Goal: Task Accomplishment & Management: Use online tool/utility

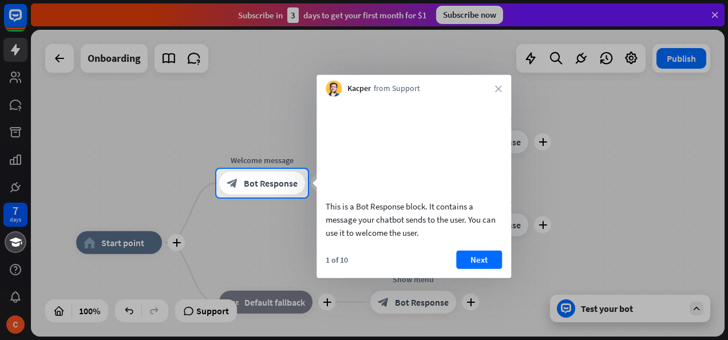
click at [293, 219] on div at bounding box center [364, 268] width 728 height 142
click at [486, 265] on button "Next" at bounding box center [479, 259] width 46 height 18
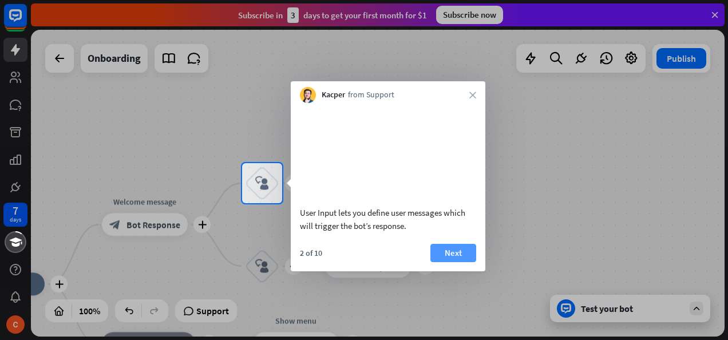
click at [466, 261] on button "Next" at bounding box center [453, 253] width 46 height 18
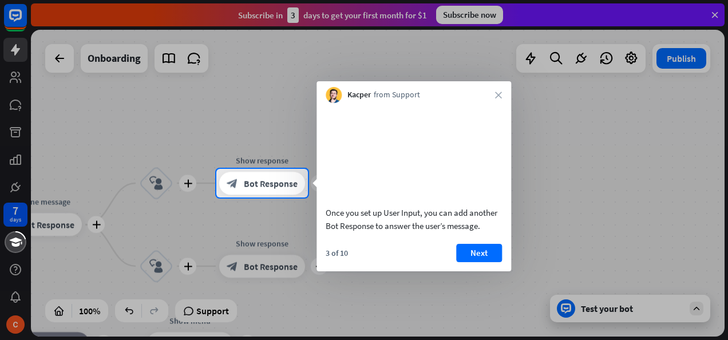
click at [466, 261] on button "Next" at bounding box center [479, 253] width 46 height 18
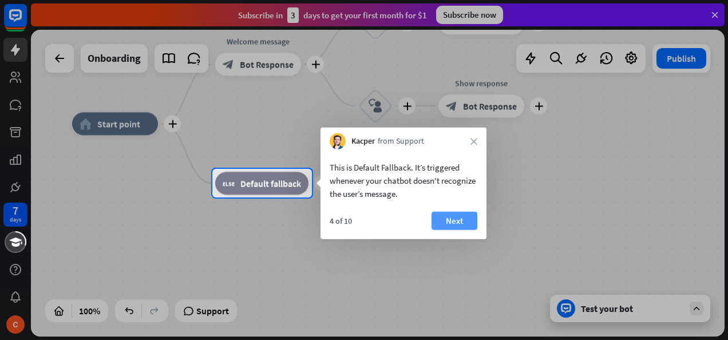
click at [464, 218] on button "Next" at bounding box center [454, 221] width 46 height 18
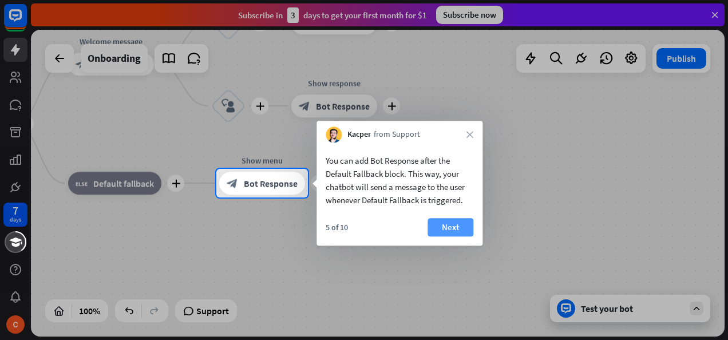
click at [462, 218] on button "Next" at bounding box center [450, 227] width 46 height 18
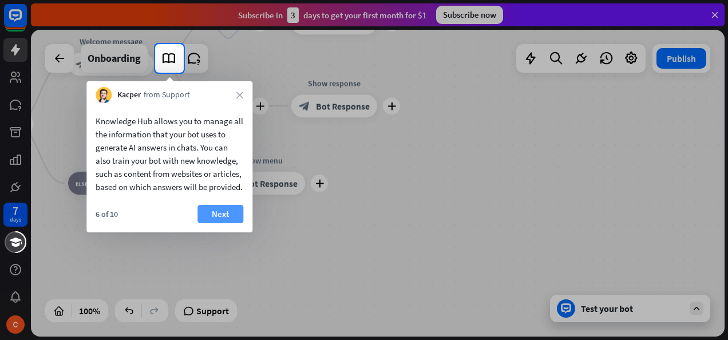
click at [200, 223] on button "Next" at bounding box center [220, 214] width 46 height 18
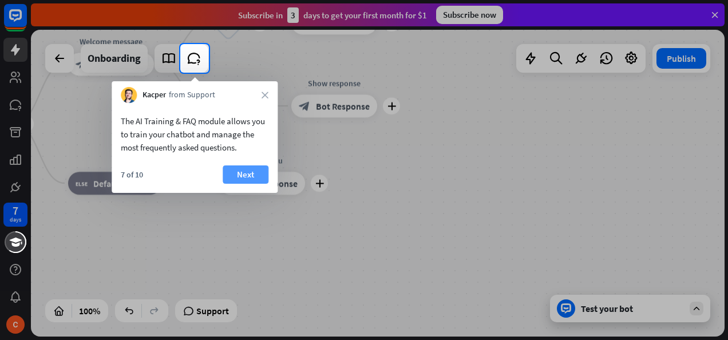
click at [245, 175] on button "Next" at bounding box center [246, 174] width 46 height 18
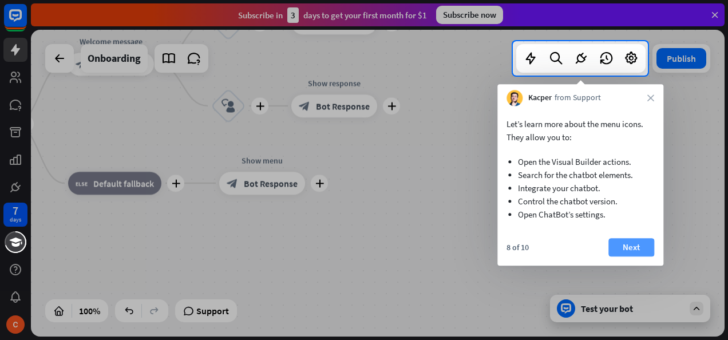
click at [630, 243] on button "Next" at bounding box center [631, 247] width 46 height 18
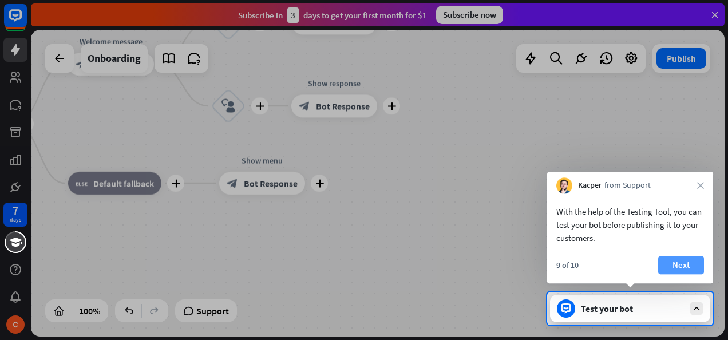
click at [667, 262] on button "Next" at bounding box center [681, 265] width 46 height 18
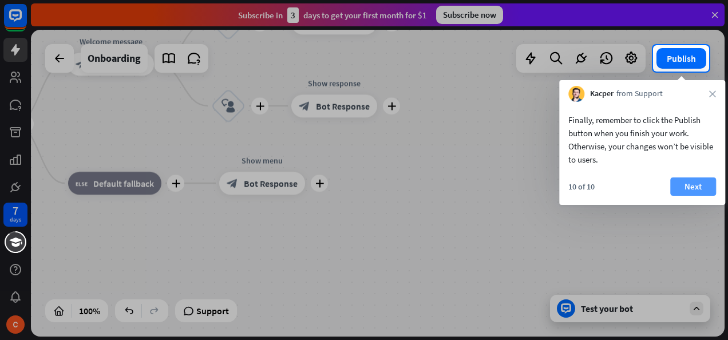
click at [691, 189] on button "Next" at bounding box center [693, 186] width 46 height 18
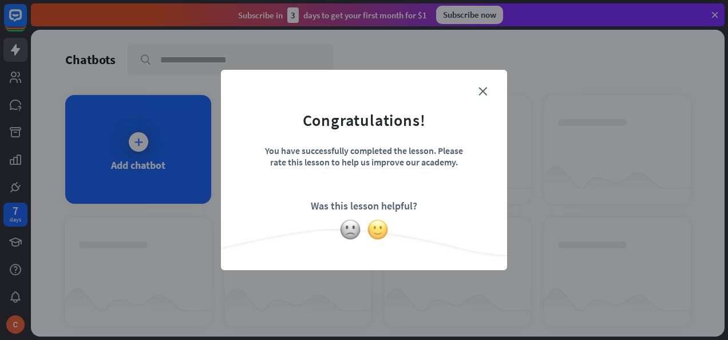
click at [381, 224] on img at bounding box center [378, 230] width 22 height 22
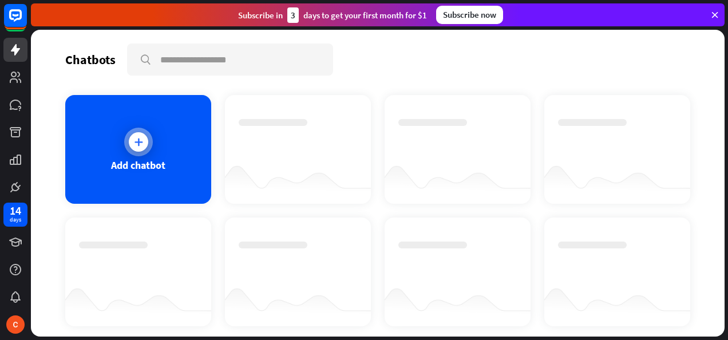
click at [164, 158] on div "Add chatbot" at bounding box center [138, 164] width 54 height 13
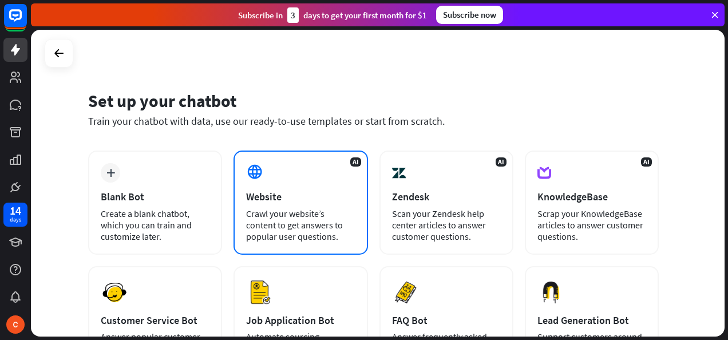
scroll to position [57, 0]
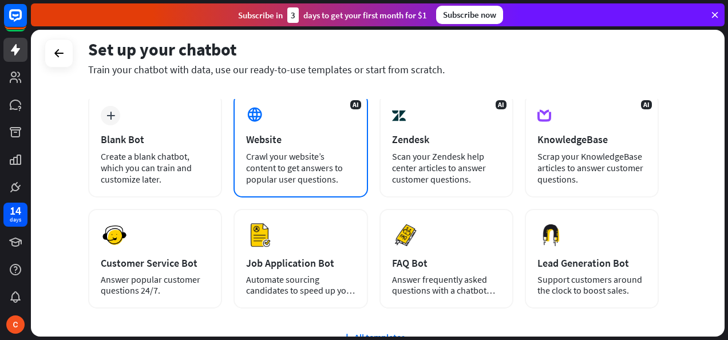
click at [291, 160] on div "Crawl your website’s content to get answers to popular user questions." at bounding box center [300, 167] width 109 height 34
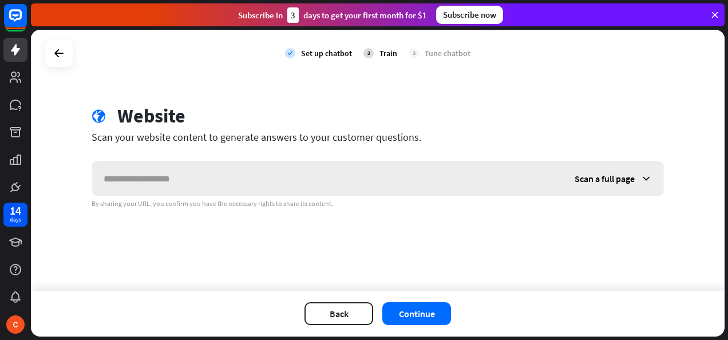
click at [273, 171] on input "text" at bounding box center [327, 178] width 471 height 34
click at [54, 54] on icon at bounding box center [59, 53] width 14 height 14
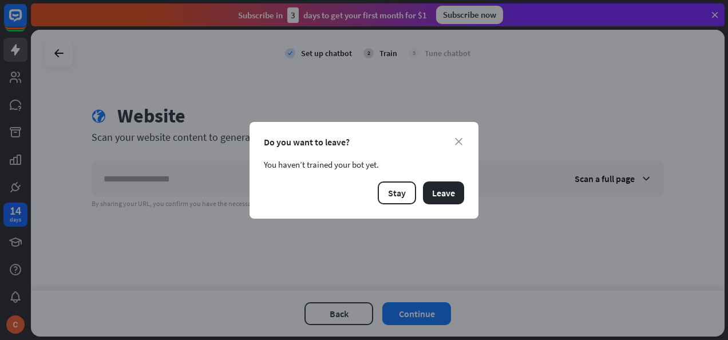
click at [454, 143] on div "Do you want to leave?" at bounding box center [364, 141] width 200 height 11
click at [456, 141] on icon "close" at bounding box center [458, 141] width 7 height 7
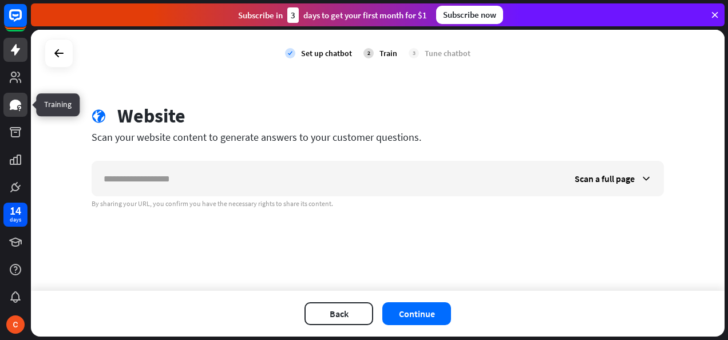
click at [13, 108] on icon at bounding box center [15, 105] width 11 height 10
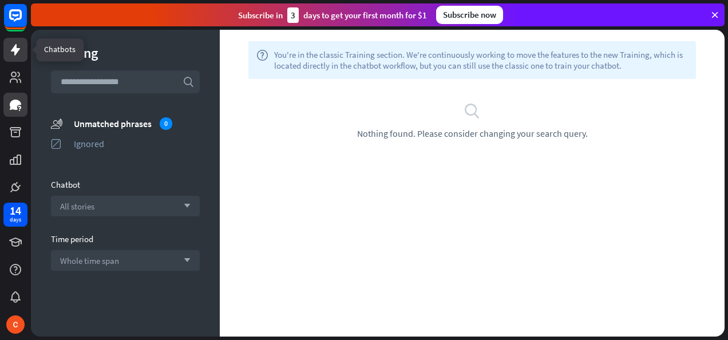
click at [19, 50] on icon at bounding box center [16, 50] width 14 height 14
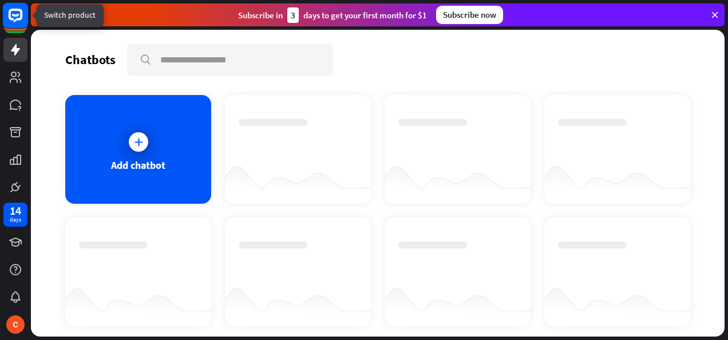
click at [13, 10] on icon at bounding box center [16, 16] width 14 height 14
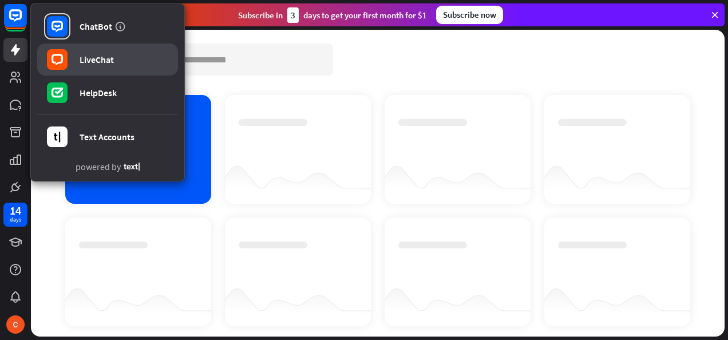
click at [74, 53] on link "LiveChat" at bounding box center [107, 59] width 141 height 32
